Goal: Navigation & Orientation: Find specific page/section

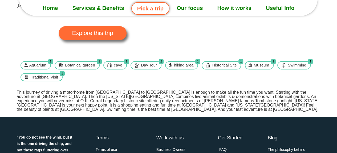
scroll to position [53, 0]
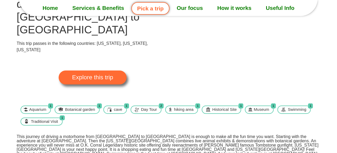
click at [91, 74] on span "Explore this trip" at bounding box center [92, 77] width 41 height 6
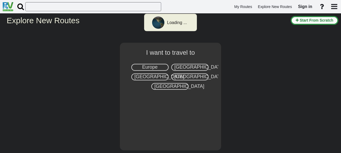
select select "number:2"
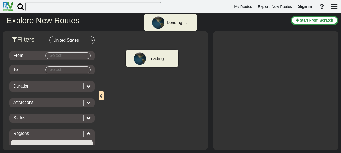
click at [60, 53] on body "Loading ... My Routes Explore New Routes Sign in × Name" at bounding box center [170, 76] width 341 height 153
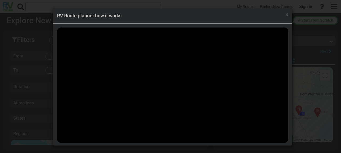
scroll to position [942, 0]
click at [286, 15] on span "×" at bounding box center [286, 14] width 3 height 6
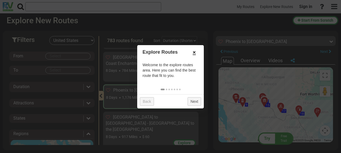
click at [195, 52] on link "×" at bounding box center [194, 52] width 9 height 9
